Goal: Task Accomplishment & Management: Use online tool/utility

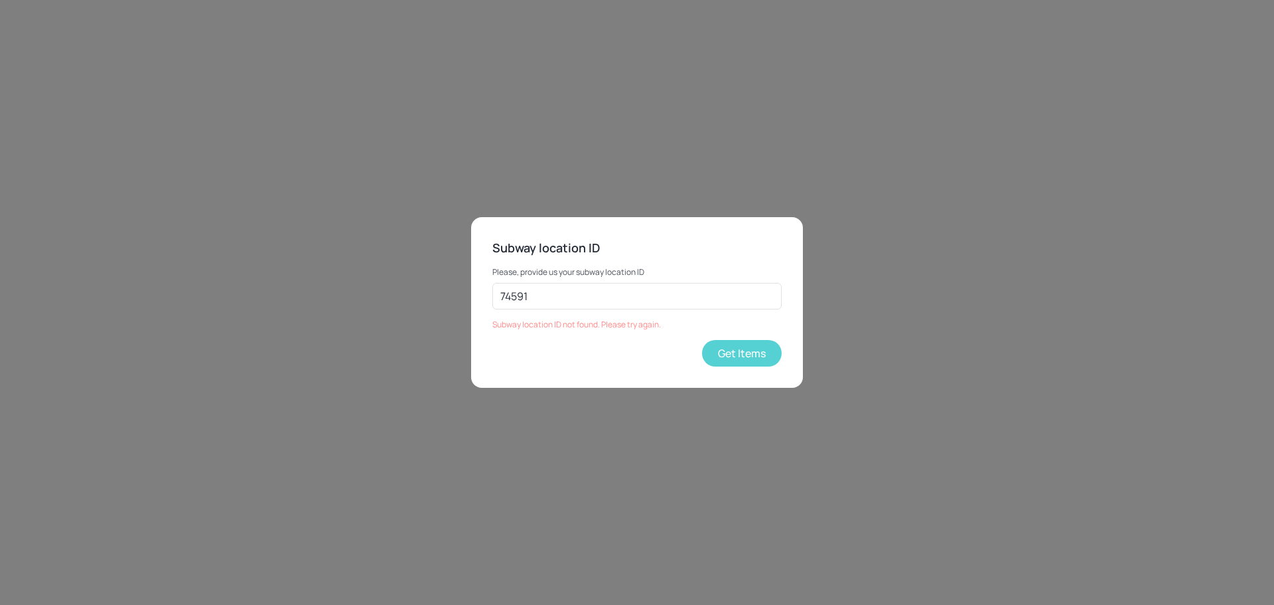
click at [746, 348] on button "Get Items" at bounding box center [742, 353] width 80 height 27
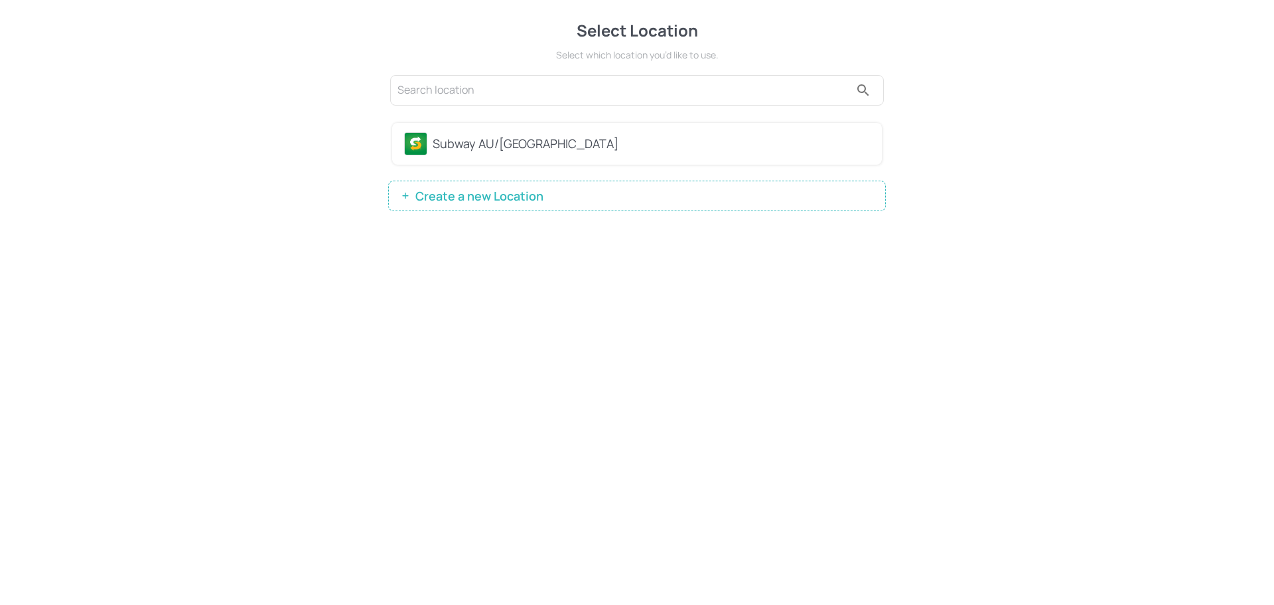
click at [609, 139] on div "Subway AU/[GEOGRAPHIC_DATA]" at bounding box center [651, 144] width 437 height 18
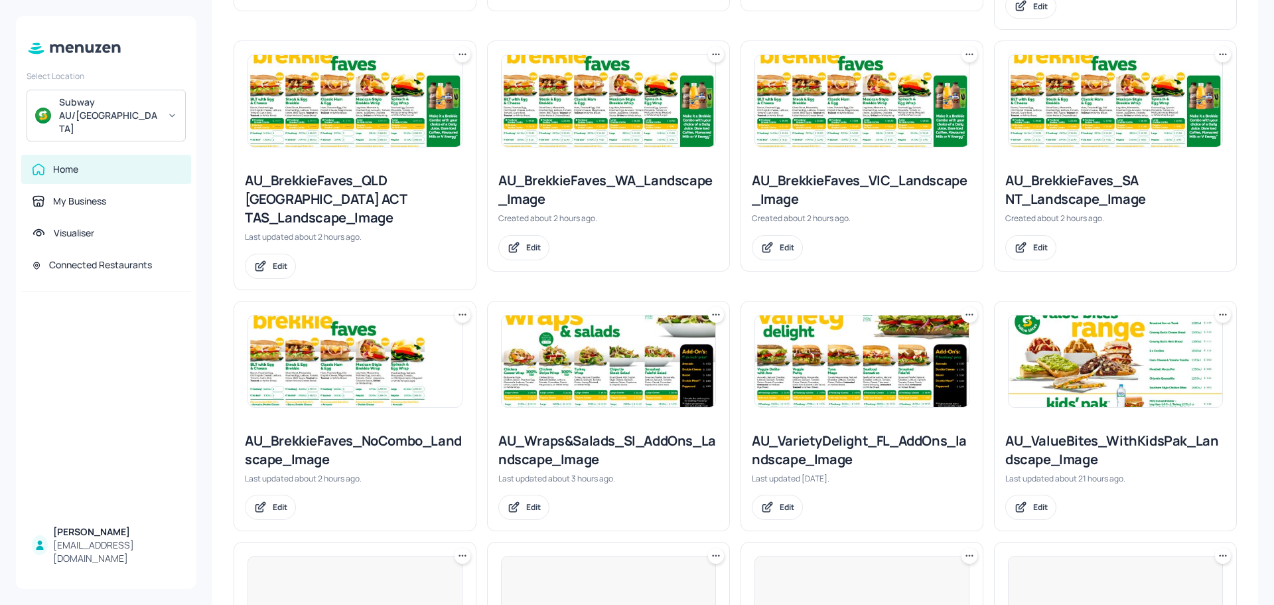
scroll to position [597, 0]
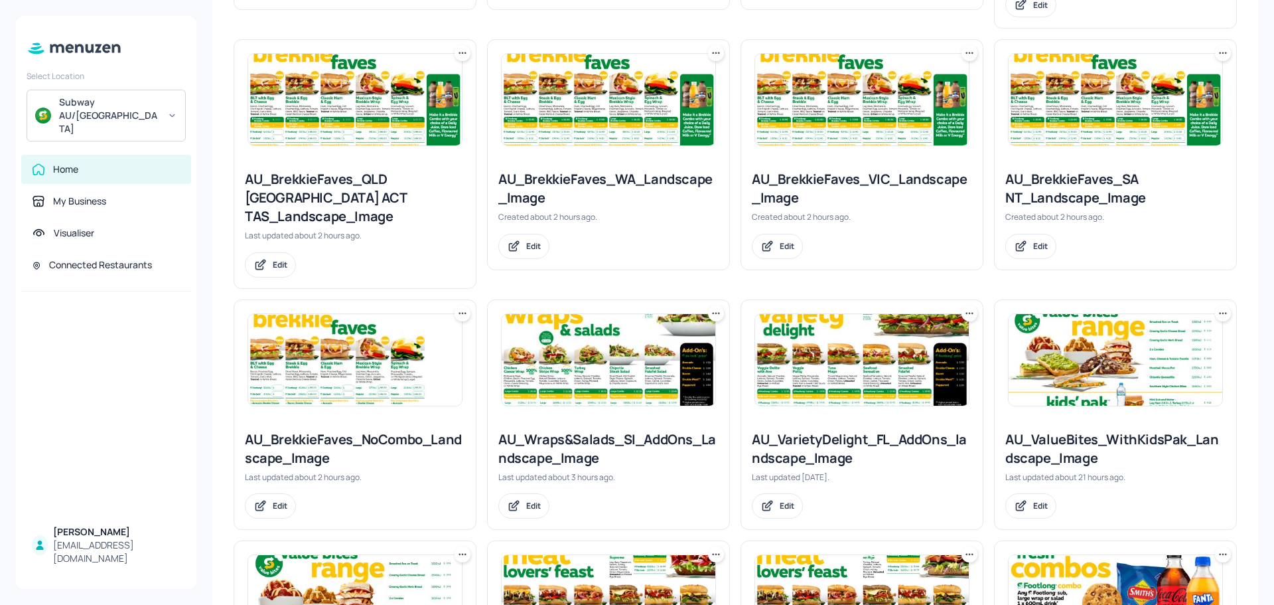
click at [547, 355] on img at bounding box center [609, 360] width 214 height 92
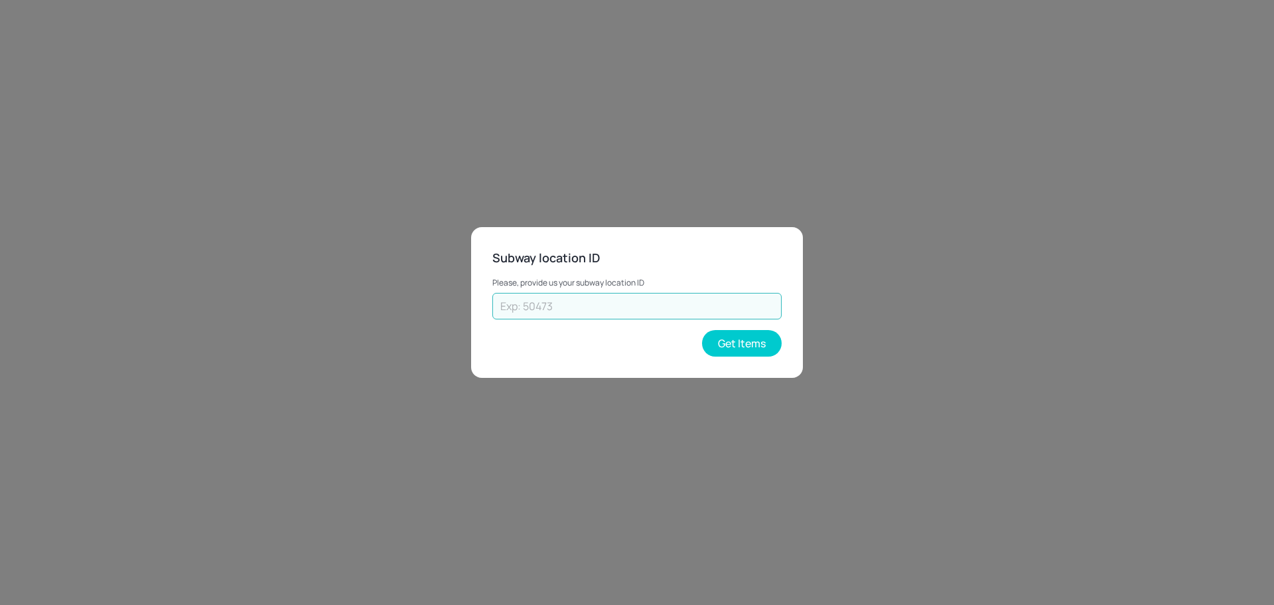
click at [619, 309] on input "text" at bounding box center [636, 306] width 289 height 27
click at [1113, 234] on div "Subway location ID Please, provide us your subway location ID ​ Get Items" at bounding box center [637, 302] width 1274 height 605
click at [575, 306] on input "text" at bounding box center [636, 306] width 289 height 27
type input "75491"
